Goal: Task Accomplishment & Management: Use online tool/utility

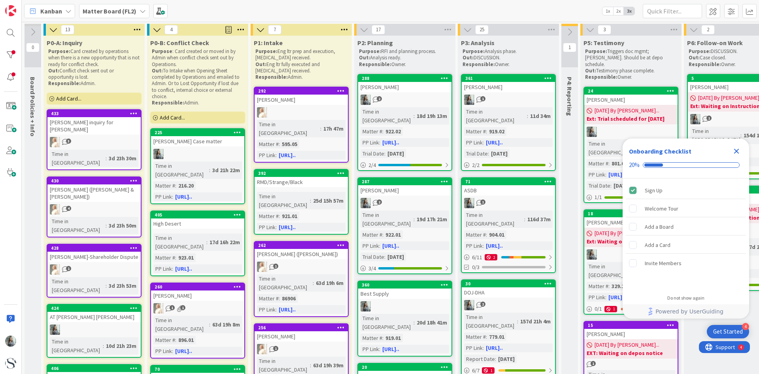
click at [734, 150] on icon "Close Checklist" at bounding box center [736, 150] width 9 height 9
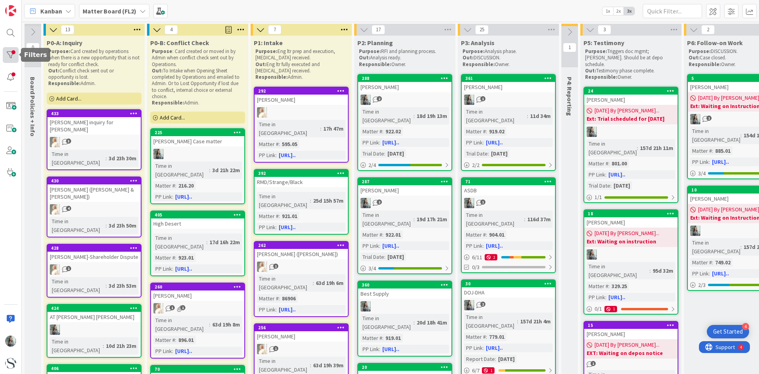
click at [9, 52] on div at bounding box center [11, 55] width 16 height 16
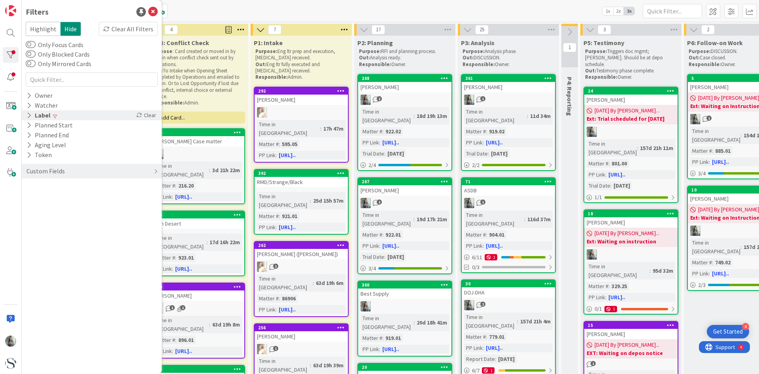
click at [29, 114] on icon at bounding box center [28, 115] width 5 height 7
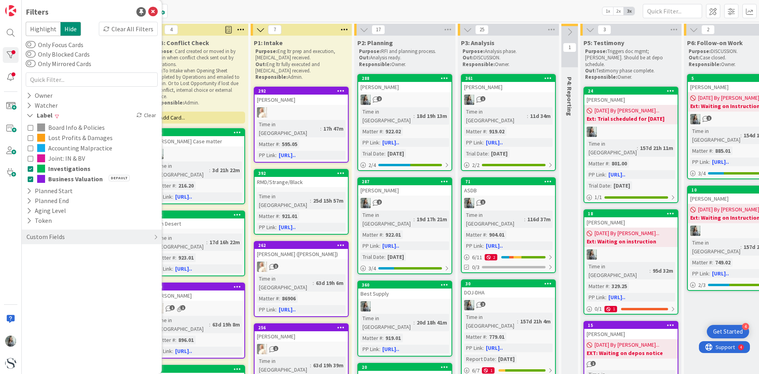
click at [29, 169] on icon at bounding box center [31, 169] width 6 height 6
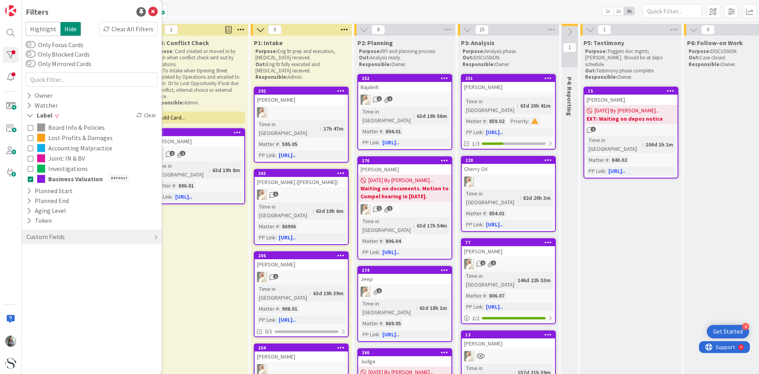
click at [29, 169] on icon at bounding box center [31, 169] width 6 height 6
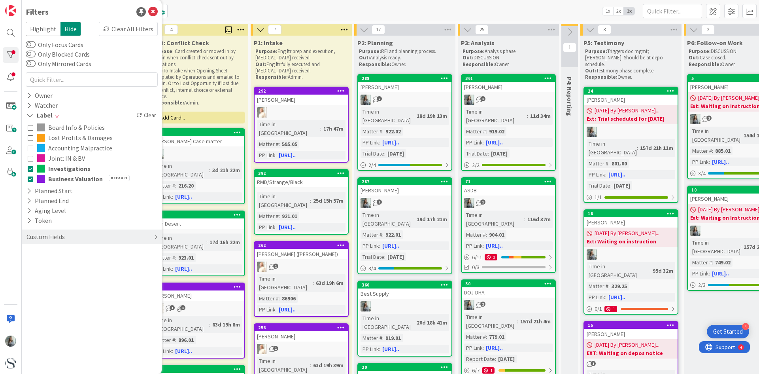
click at [30, 176] on icon at bounding box center [31, 179] width 6 height 6
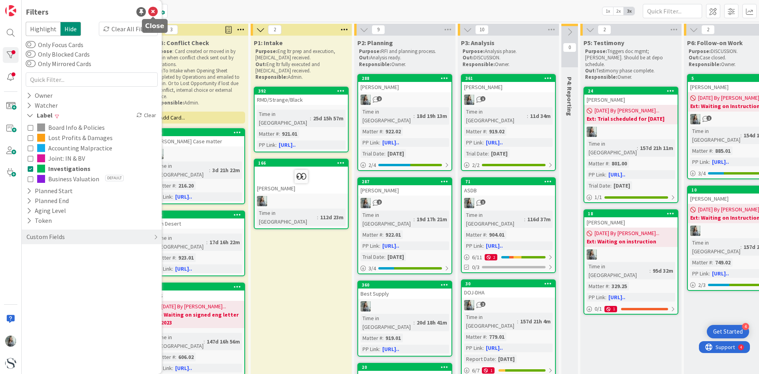
click at [155, 11] on icon at bounding box center [152, 11] width 9 height 9
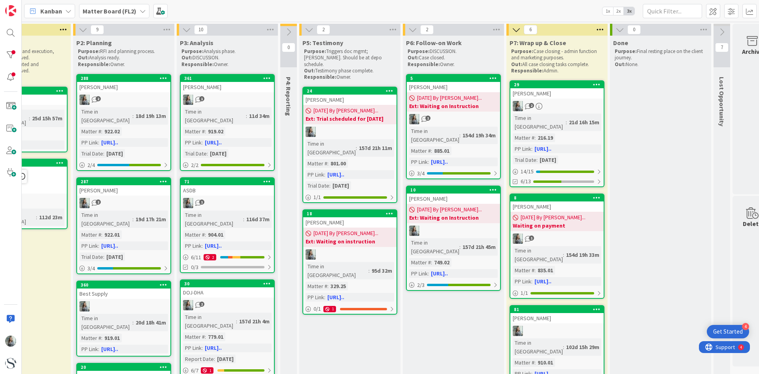
scroll to position [0, 303]
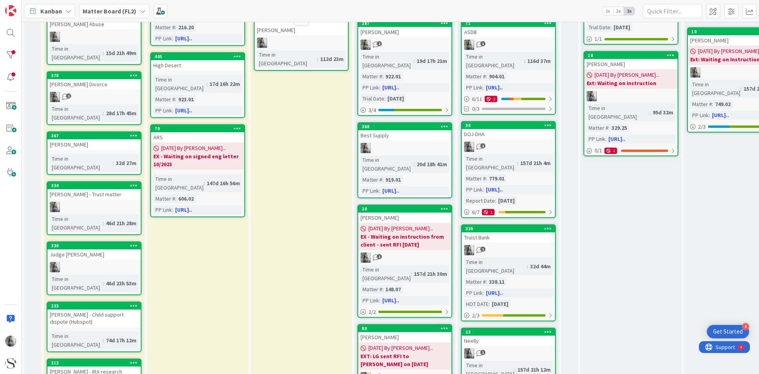
scroll to position [0, 0]
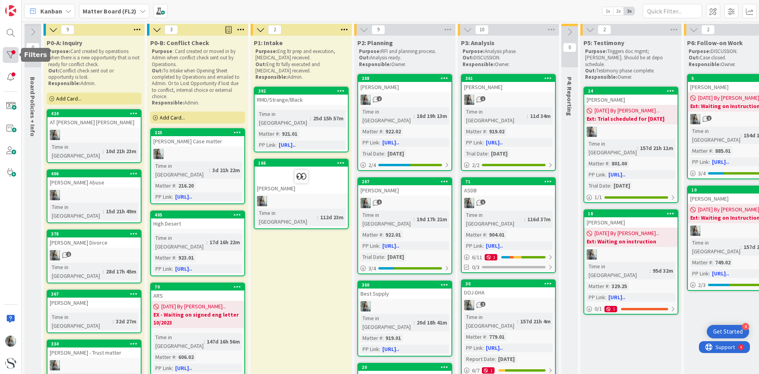
click at [9, 55] on div at bounding box center [11, 55] width 16 height 16
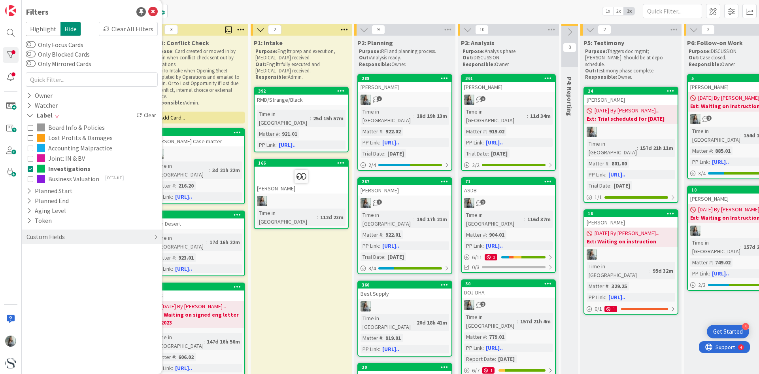
click at [29, 171] on icon at bounding box center [31, 169] width 6 height 6
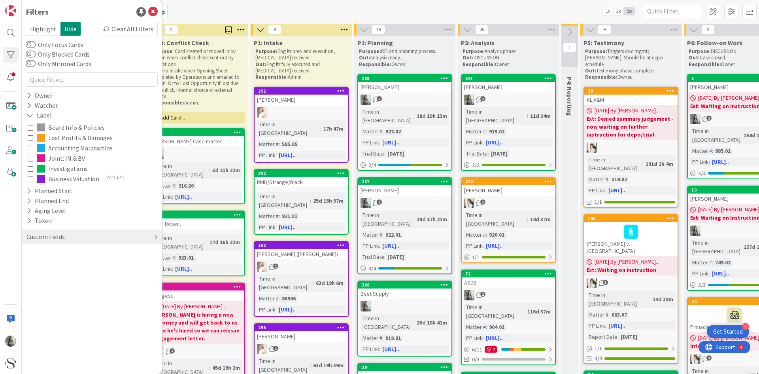
click at [29, 179] on icon at bounding box center [31, 179] width 6 height 6
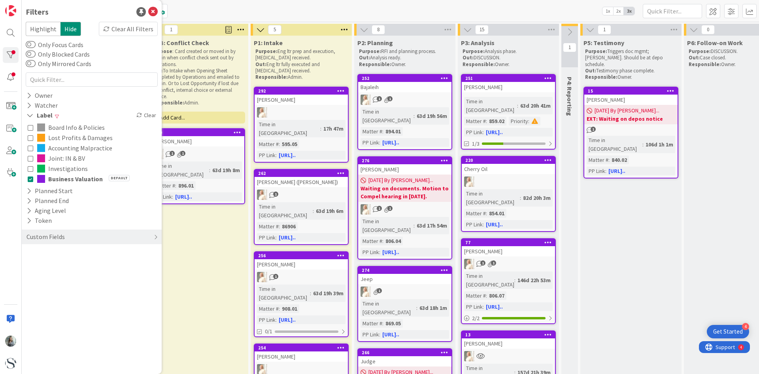
click at [28, 157] on icon at bounding box center [31, 158] width 6 height 6
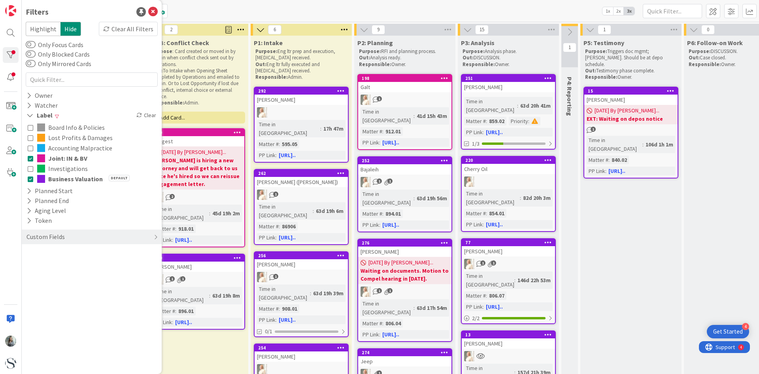
click at [31, 146] on icon at bounding box center [31, 148] width 6 height 6
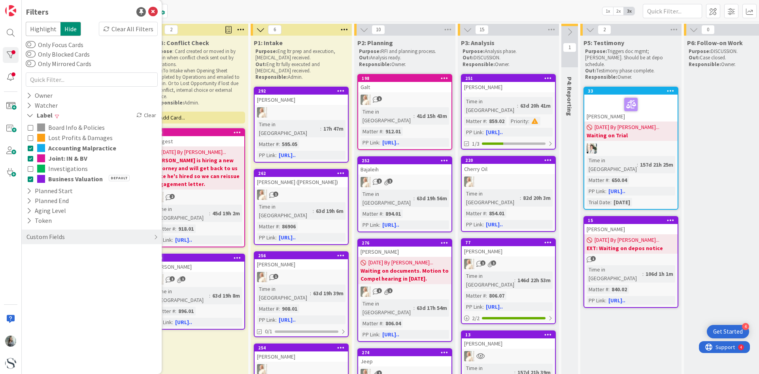
click at [30, 139] on icon at bounding box center [31, 138] width 6 height 6
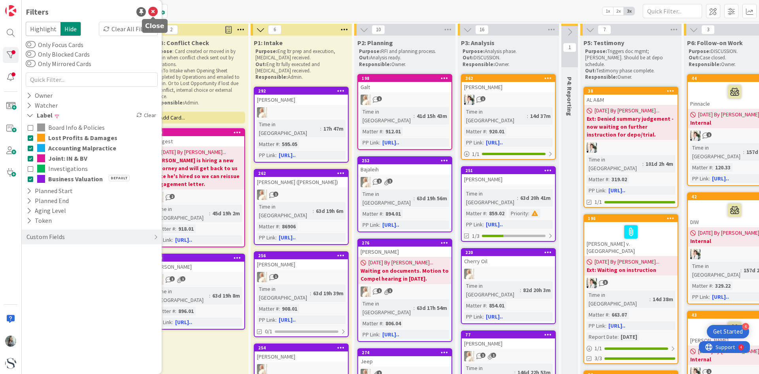
click at [153, 9] on icon at bounding box center [152, 11] width 9 height 9
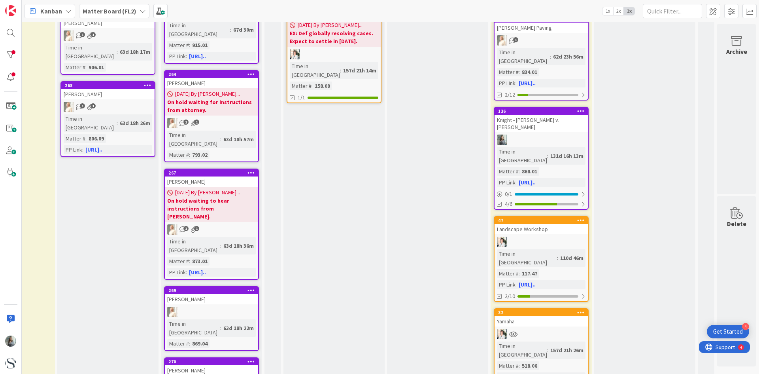
scroll to position [870, 303]
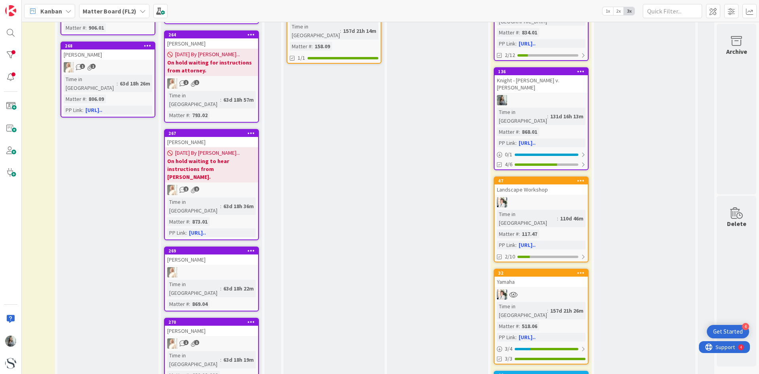
click at [206, 317] on link "270 [PERSON_NAME] 1 1 Time in [GEOGRAPHIC_DATA] : 63d 18h 19m Matter # : 680.02…" at bounding box center [211, 355] width 95 height 76
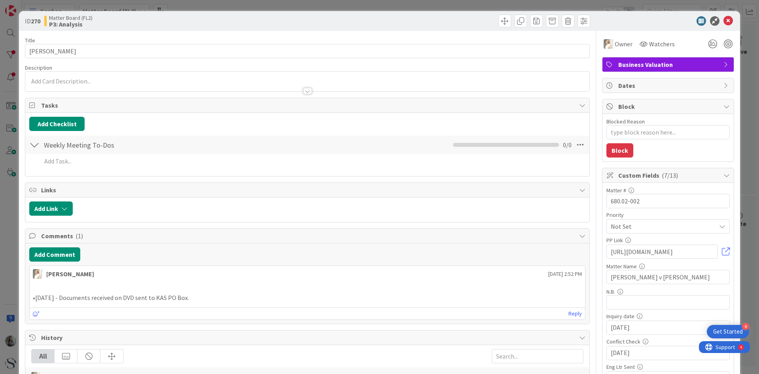
type textarea "x"
click at [725, 21] on icon at bounding box center [727, 20] width 9 height 9
